Goal: Task Accomplishment & Management: Manage account settings

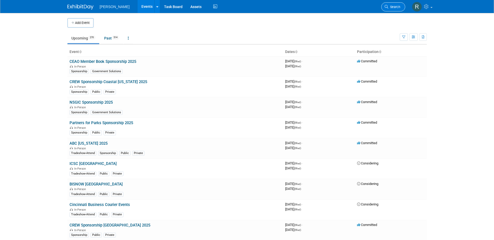
click at [387, 5] on icon at bounding box center [386, 7] width 4 height 4
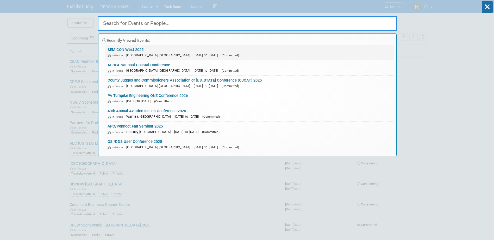
click at [121, 49] on link "SEMICON West 2025 In-Person [GEOGRAPHIC_DATA], [GEOGRAPHIC_DATA] [DATE] to [DAT…" at bounding box center [249, 52] width 289 height 15
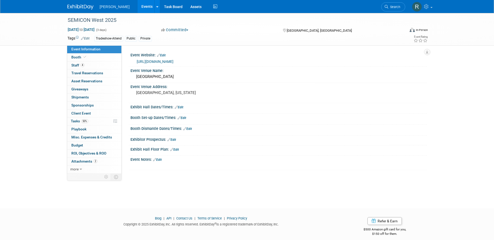
click at [149, 61] on link "https://www.semiconwest.org/" at bounding box center [155, 62] width 37 height 4
click at [80, 65] on span "4" at bounding box center [82, 65] width 4 height 4
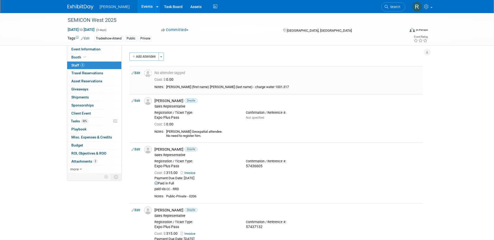
click at [139, 73] on link "Edit" at bounding box center [135, 73] width 9 height 4
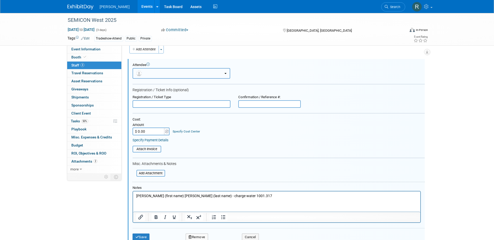
click at [168, 75] on button "button" at bounding box center [181, 73] width 98 height 11
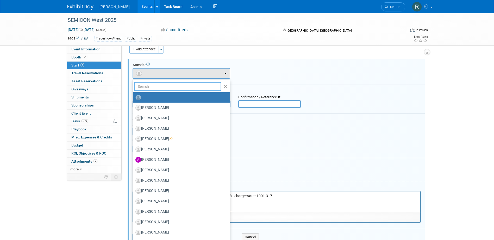
click at [166, 84] on input "text" at bounding box center [177, 86] width 87 height 9
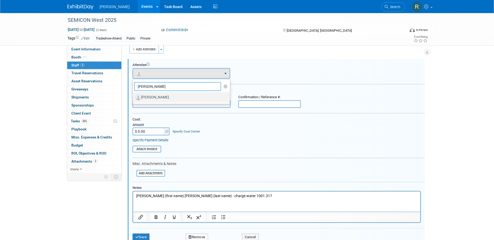
type input "Tyson"
click at [168, 94] on label "Tyson James" at bounding box center [179, 97] width 89 height 8
click at [134, 95] on input "Tyson James" at bounding box center [131, 96] width 3 height 3
select select "98970922-46b2-450c-9e61-b009a43f3b47"
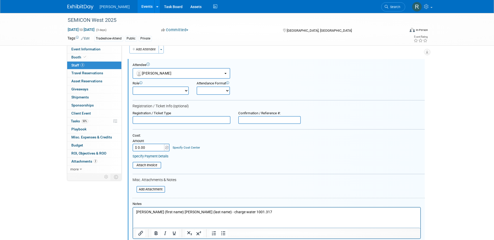
click at [166, 118] on input "text" at bounding box center [181, 120] width 98 height 8
type input "Expo Plus Pass"
type input "$ 315.00"
click at [190, 148] on link "Specify Cost Center" at bounding box center [186, 148] width 27 height 4
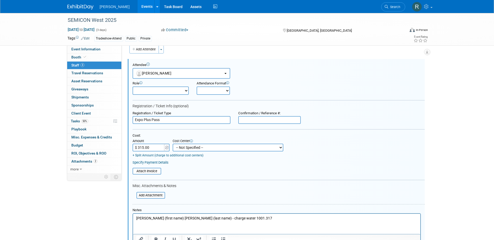
click at [190, 148] on select "-- Not Specified -- Advisory Services - Expenses_1001.502 Aerial Acquisition - …" at bounding box center [228, 148] width 111 height 8
select select "18966237"
click at [173, 144] on select "-- Not Specified -- Advisory Services - Expenses_1001.502 Aerial Acquisition - …" at bounding box center [228, 148] width 111 height 8
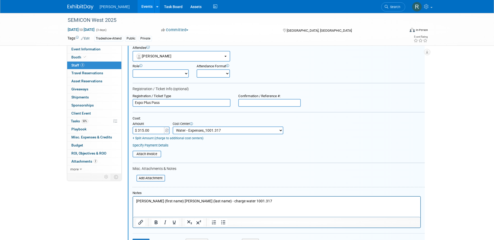
scroll to position [33, 0]
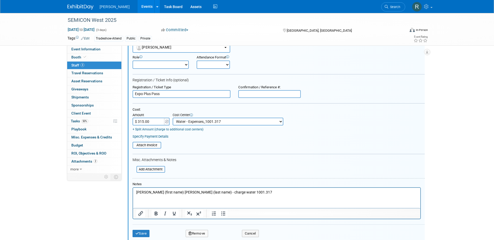
click at [158, 137] on link "Specify Payment Details" at bounding box center [150, 137] width 36 height 4
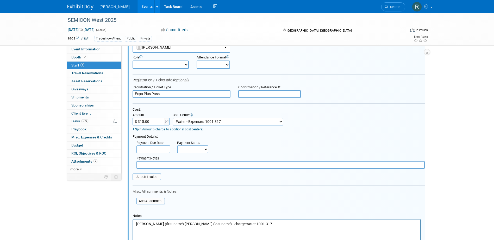
click at [162, 153] on input "text" at bounding box center [153, 150] width 34 height 8
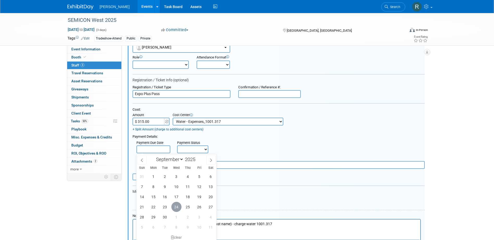
drag, startPoint x: 176, startPoint y: 208, endPoint x: 176, endPoint y: 205, distance: 2.6
click at [176, 207] on span "24" at bounding box center [176, 207] width 10 height 10
type input "Sep 24, 2025"
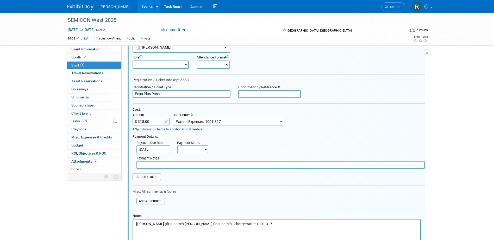
click at [188, 148] on select "Not Paid Yet Partially Paid Paid in Full" at bounding box center [192, 150] width 31 height 8
select select "1"
click at [177, 146] on select "Not Paid Yet Partially Paid Paid in Full" at bounding box center [192, 150] width 31 height 8
click at [191, 169] on input "text" at bounding box center [280, 165] width 288 height 8
type input "paid via cc - RRD"
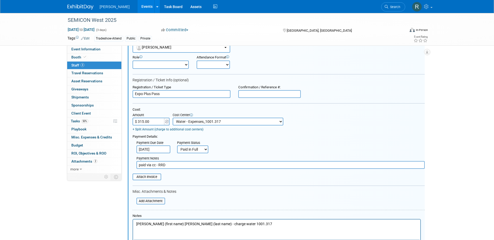
click at [249, 93] on input "text" at bounding box center [269, 94] width 62 height 8
paste input "58480935"
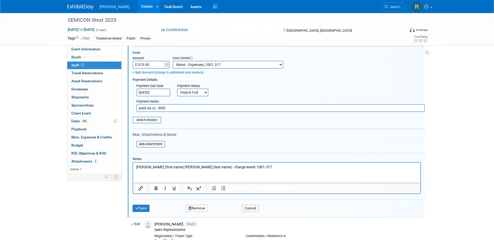
scroll to position [111, 0]
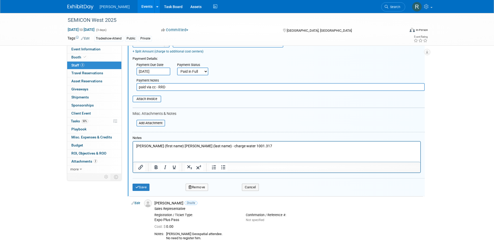
type input "58480935"
click at [238, 146] on p "Tyson (first name) James (last name) - charge water 1001.317" at bounding box center [276, 146] width 281 height 5
drag, startPoint x: 198, startPoint y: 146, endPoint x: 263, endPoint y: 287, distance: 155.0
click at [133, 144] on html "Tyson (first name) James (last name) - charge water 1001.317" at bounding box center [276, 145] width 287 height 7
click at [154, 97] on div "Attach Invoice" at bounding box center [146, 99] width 29 height 7
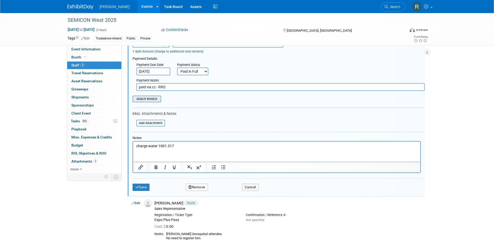
click at [155, 100] on input "file" at bounding box center [130, 99] width 62 height 6
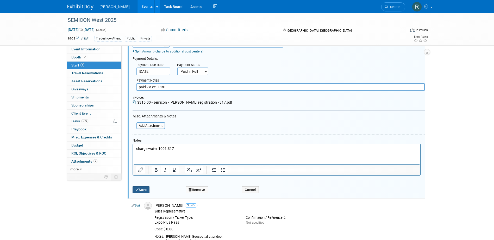
click at [142, 188] on button "Save" at bounding box center [140, 190] width 17 height 7
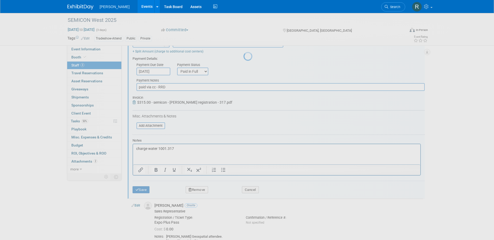
scroll to position [105, 0]
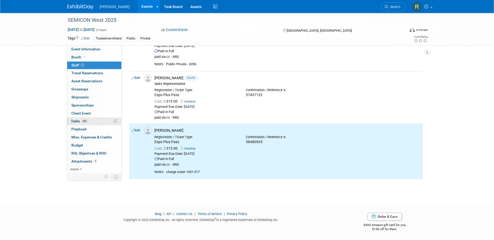
click at [78, 120] on span "Tasks 50%" at bounding box center [79, 121] width 17 height 4
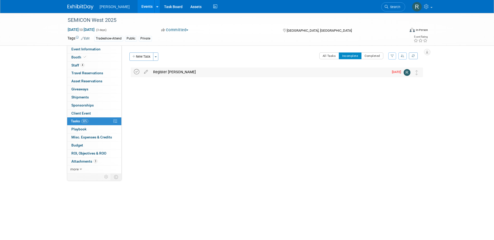
click at [136, 72] on icon at bounding box center [136, 71] width 5 height 5
click at [160, 8] on link "Task Board" at bounding box center [173, 6] width 26 height 13
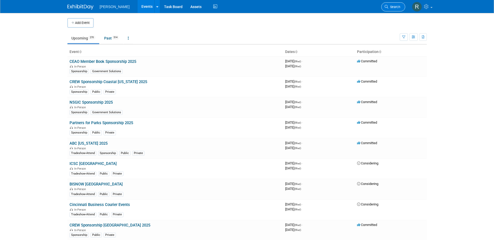
click at [392, 8] on span "Search" at bounding box center [394, 7] width 12 height 4
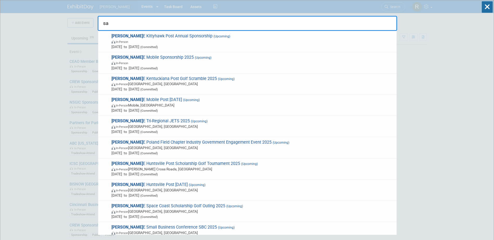
type input "s"
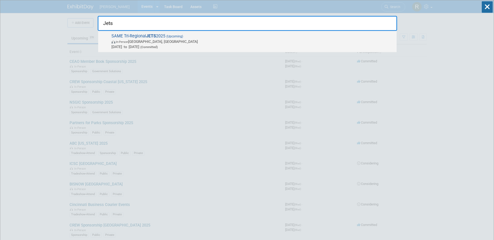
type input "Jets"
click at [174, 41] on span "In-Person [GEOGRAPHIC_DATA], [GEOGRAPHIC_DATA]" at bounding box center [252, 41] width 282 height 5
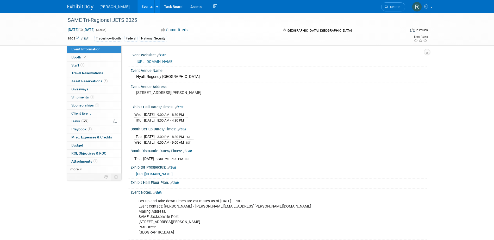
click at [173, 60] on link "https://samejax.org/meetinginfo.php?id=215&ts=1748026673" at bounding box center [155, 62] width 37 height 4
